Goal: Understand process/instructions: Learn how to perform a task or action

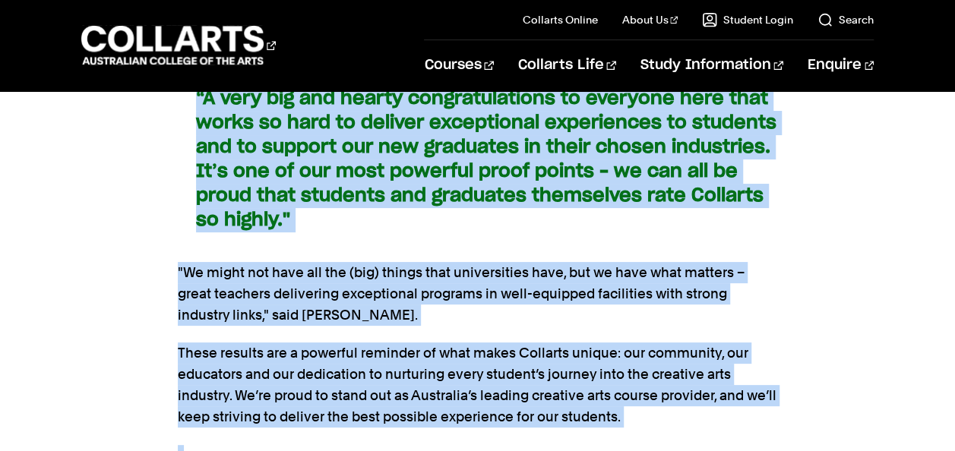
scroll to position [3464, 0]
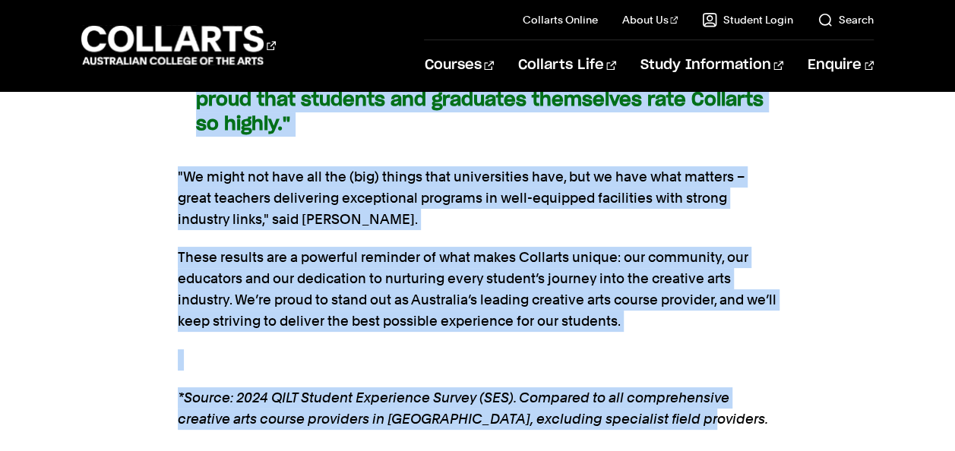
drag, startPoint x: 179, startPoint y: 147, endPoint x: 698, endPoint y: 441, distance: 596.3
copy div "We’re thrilled to share some fantastic news: Collarts has once again been recog…"
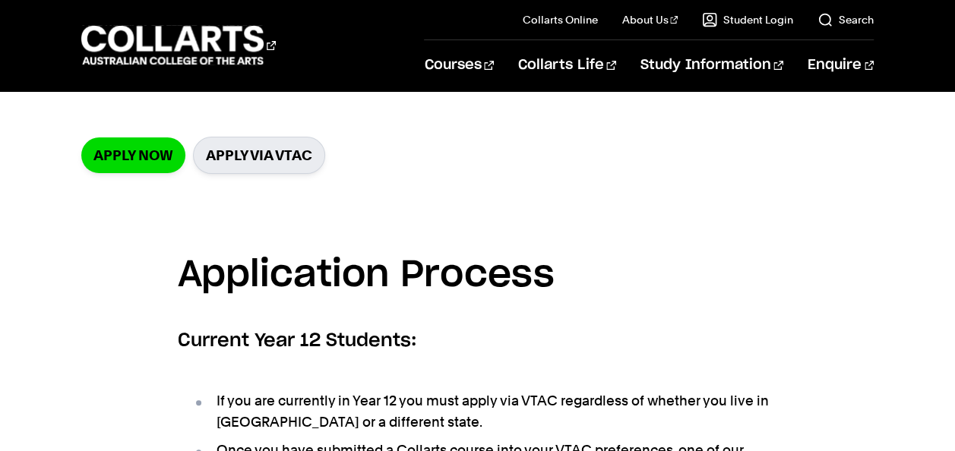
scroll to position [252, 0]
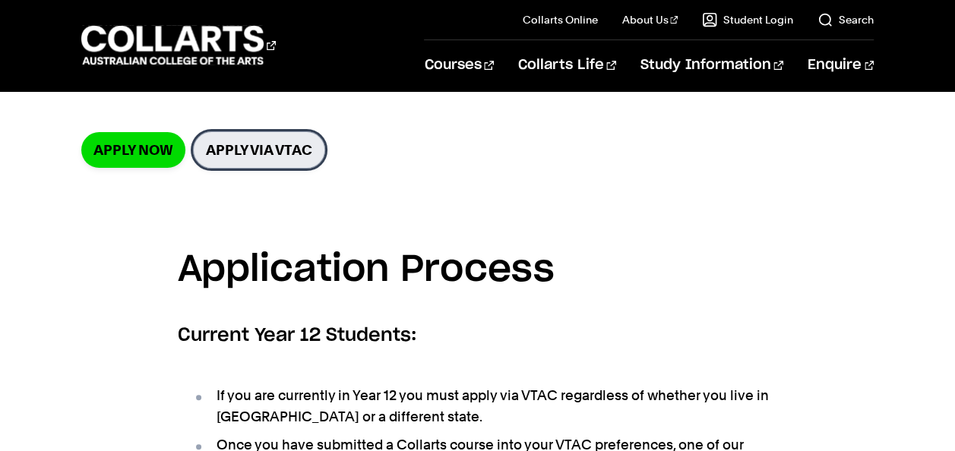
click at [280, 146] on link "Apply via VTAC" at bounding box center [259, 149] width 132 height 37
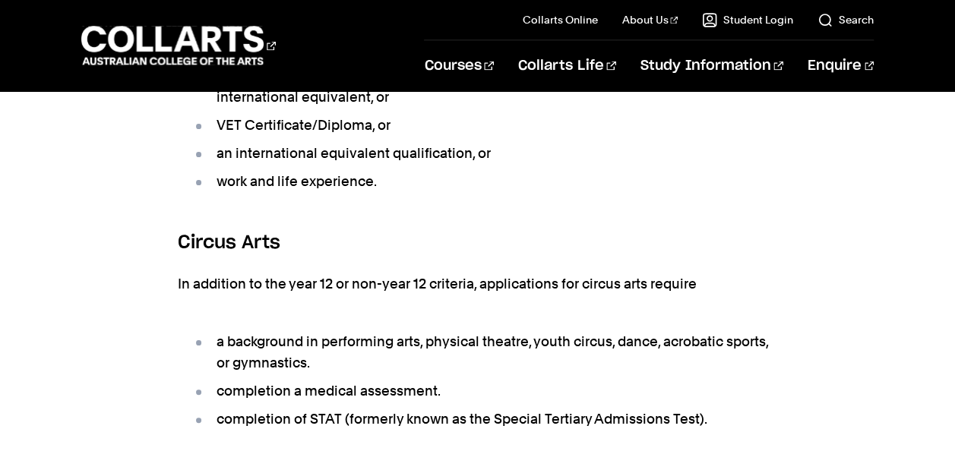
scroll to position [1411, 0]
